Goal: Find contact information: Find contact information

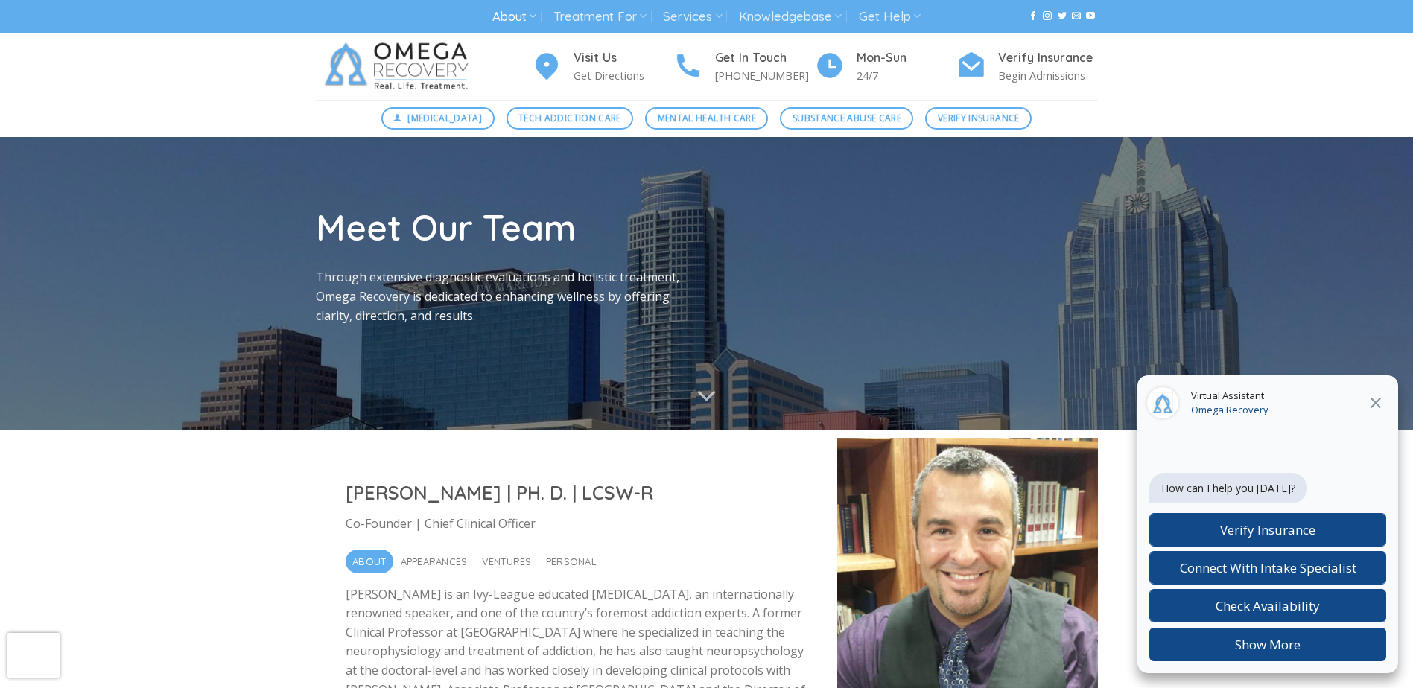
click at [1375, 398] on icon "Close" at bounding box center [1376, 403] width 18 height 18
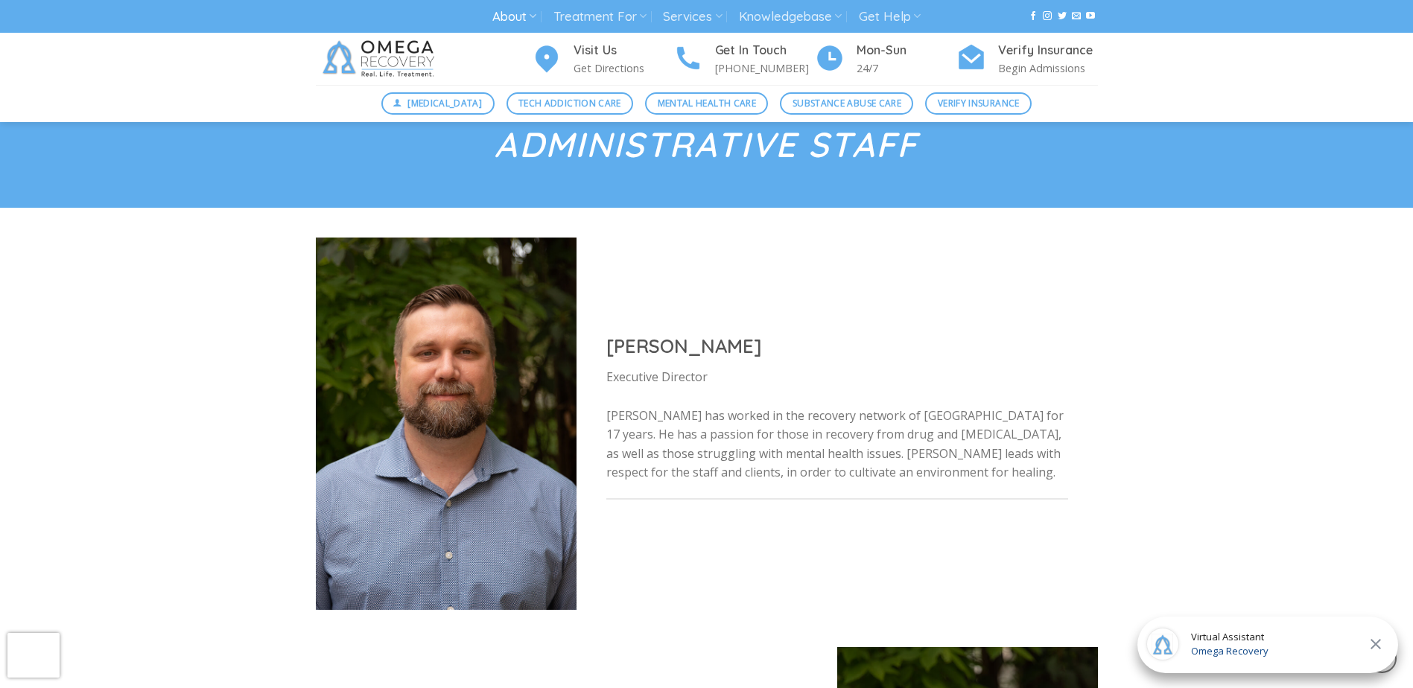
scroll to position [1000, 0]
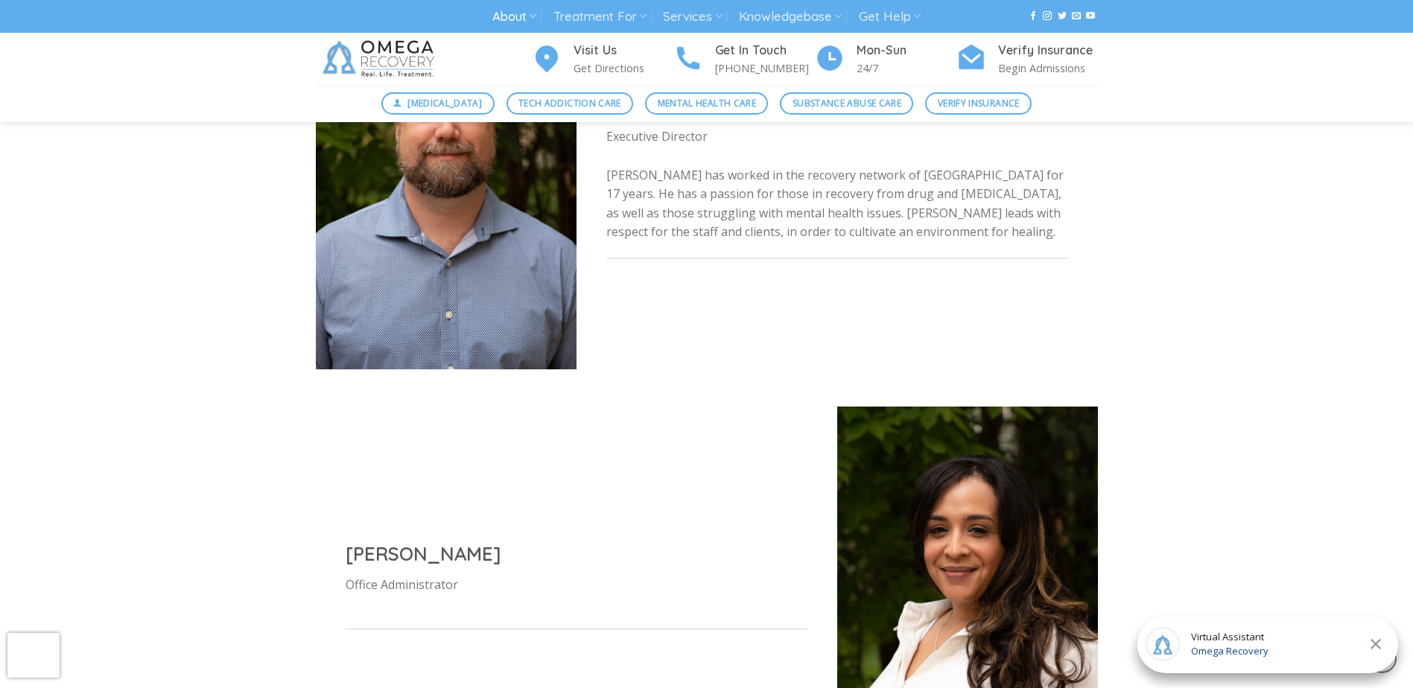
click at [728, 224] on p "Jon has worked in the recovery network of Austin for 17 years. He has a passion…" at bounding box center [837, 204] width 462 height 76
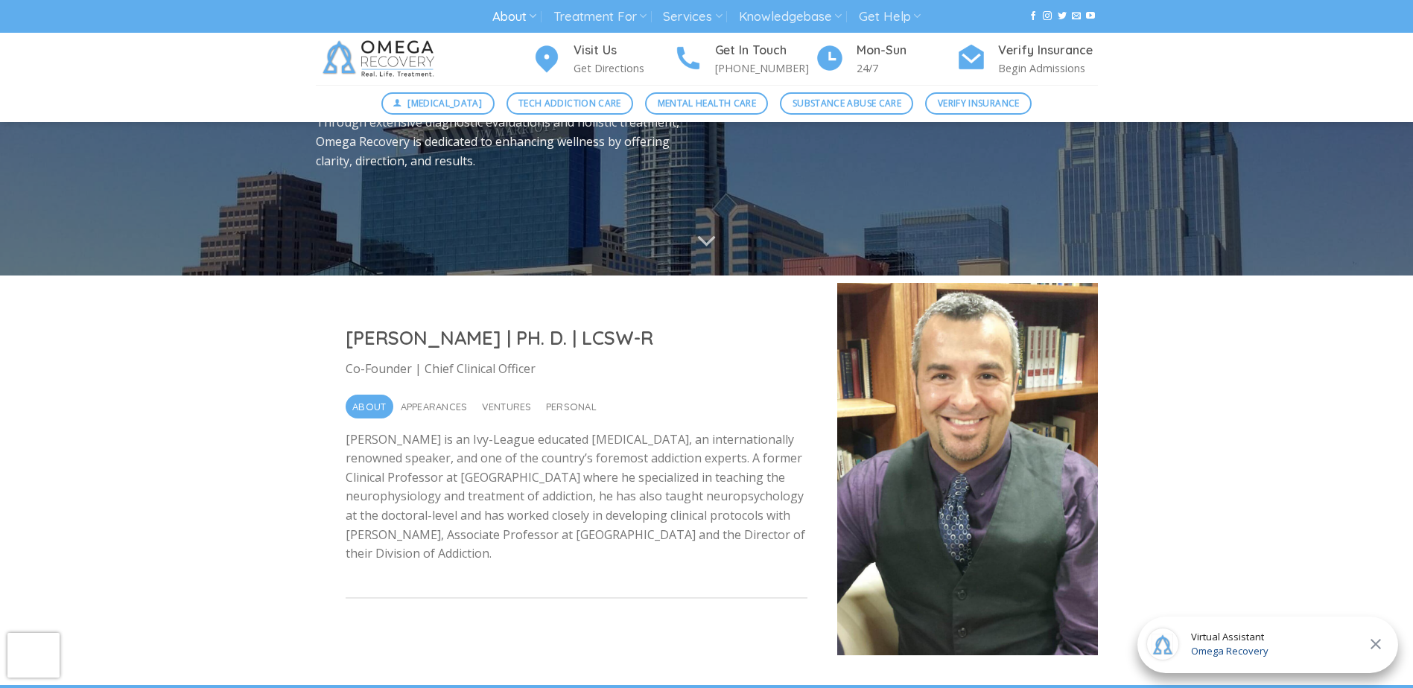
scroll to position [0, 0]
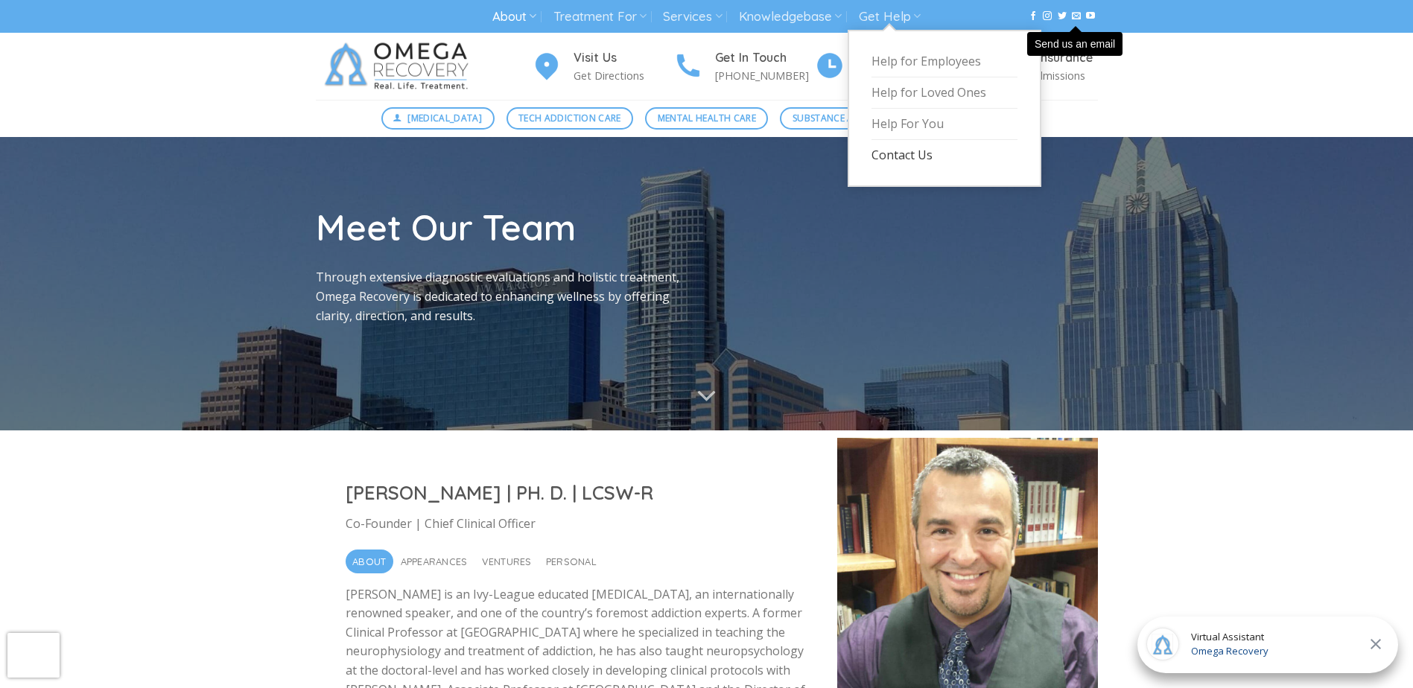
click at [883, 153] on link "Contact Us" at bounding box center [944, 155] width 146 height 31
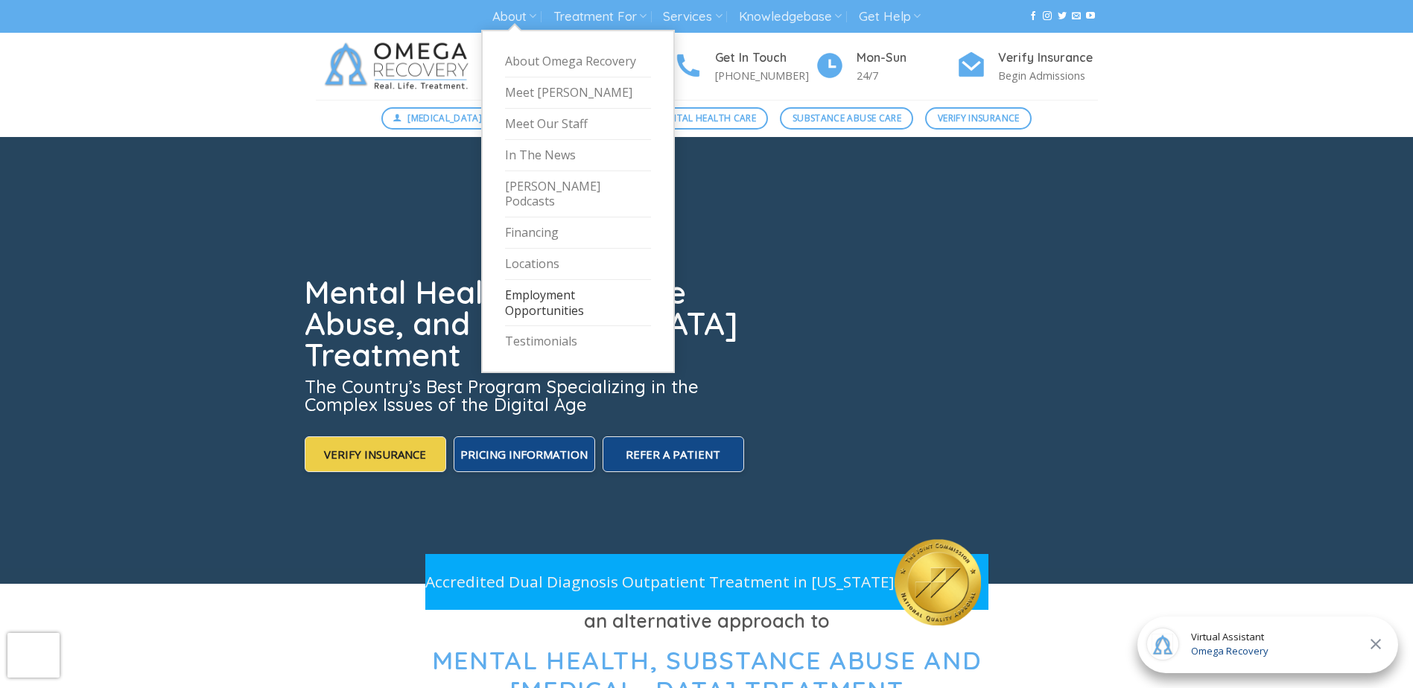
click at [534, 287] on link "Employment Opportunities" at bounding box center [578, 303] width 146 height 47
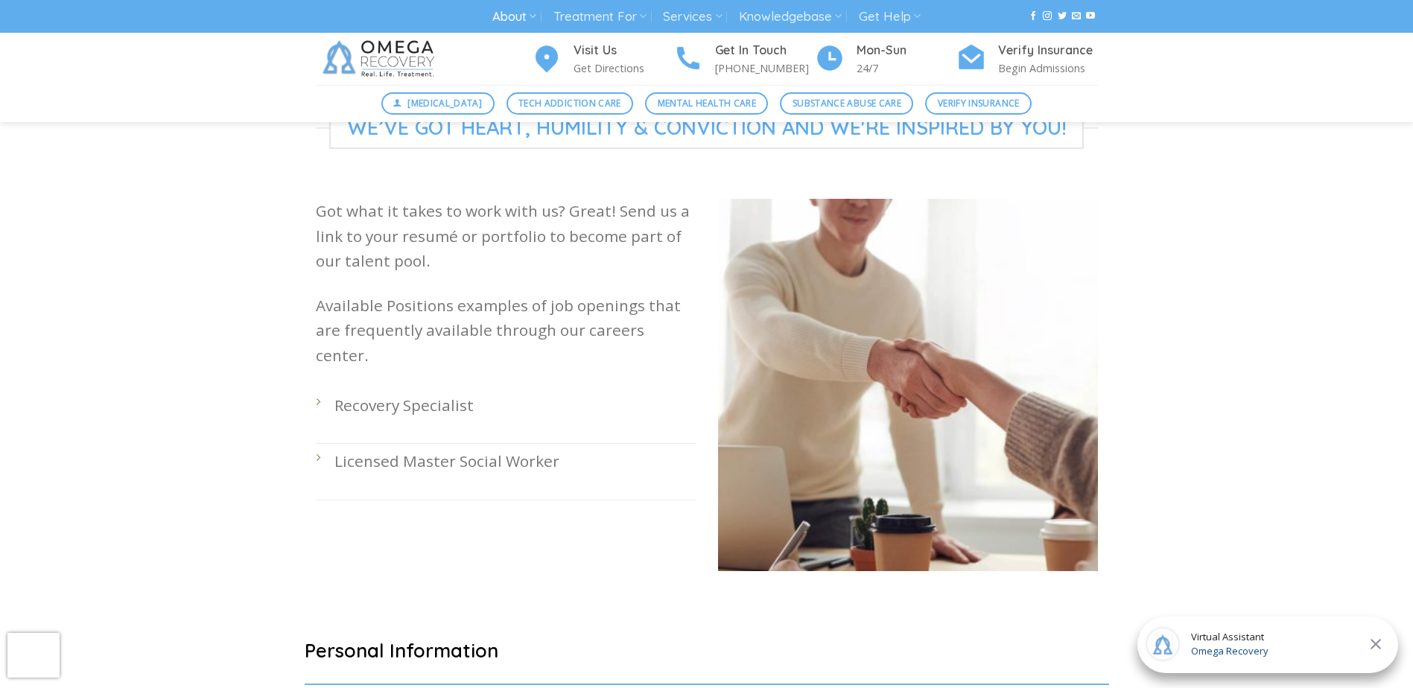
scroll to position [348, 0]
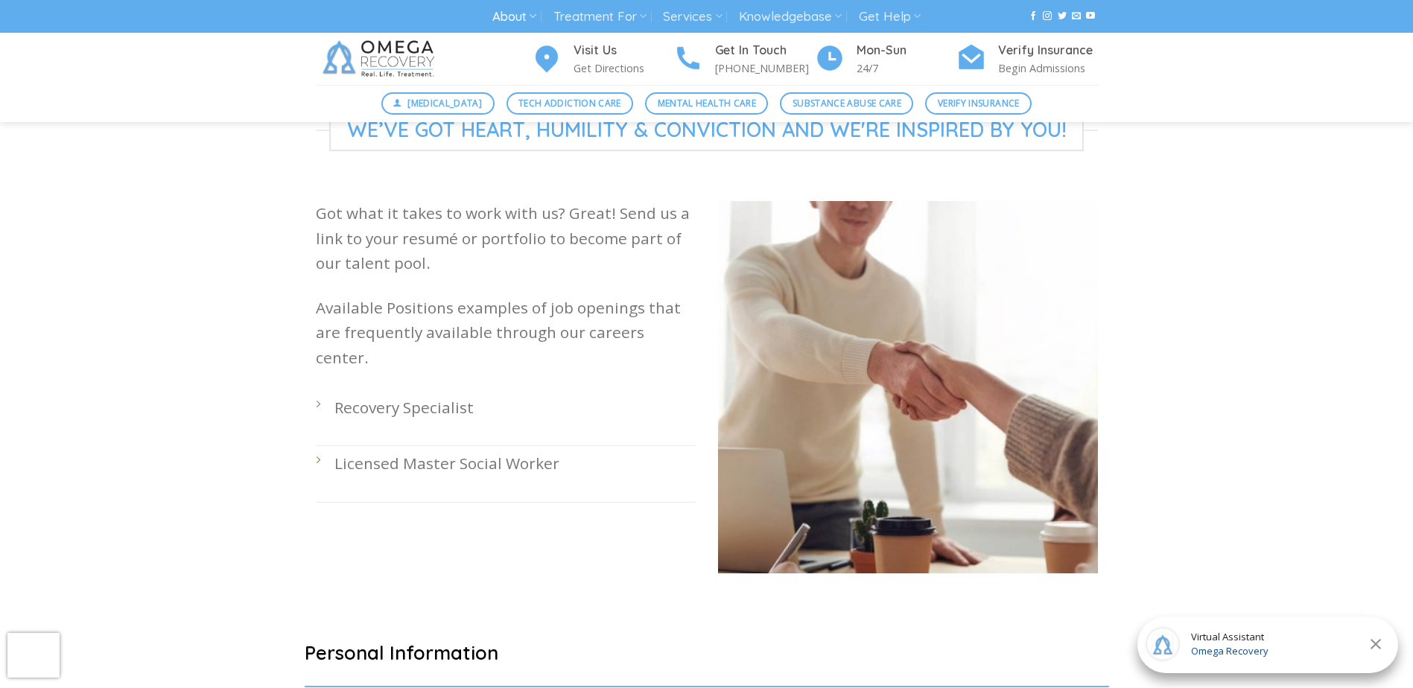
click at [311, 382] on div "Got what it takes to work with us? Great! Send us a link to your resumé or port…" at bounding box center [506, 398] width 402 height 395
click at [320, 390] on li "Recovery Specialist" at bounding box center [506, 418] width 380 height 56
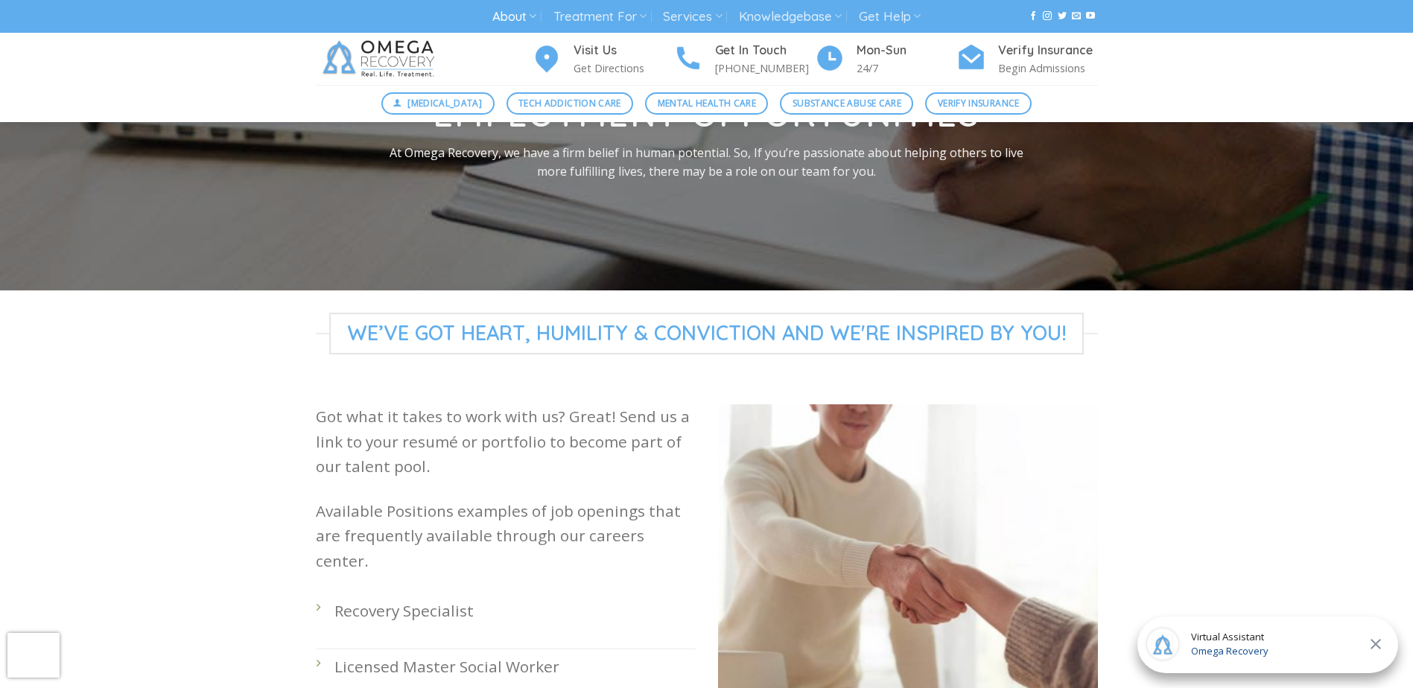
scroll to position [0, 0]
